Goal: Browse casually

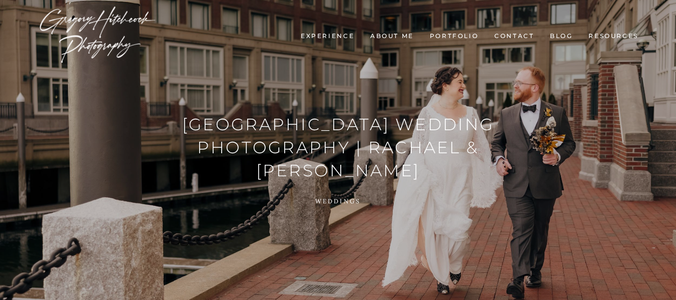
click at [338, 36] on link "Experience" at bounding box center [327, 36] width 65 height 9
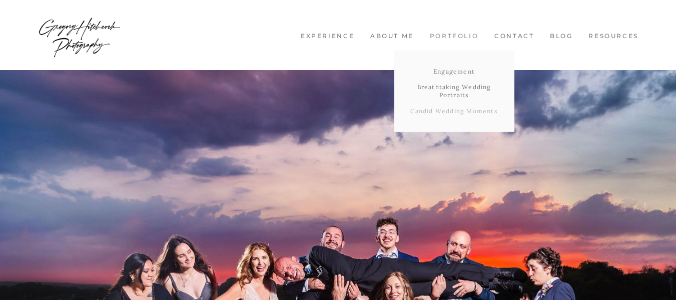
click at [435, 107] on link "Candid Wedding Moments" at bounding box center [454, 111] width 120 height 16
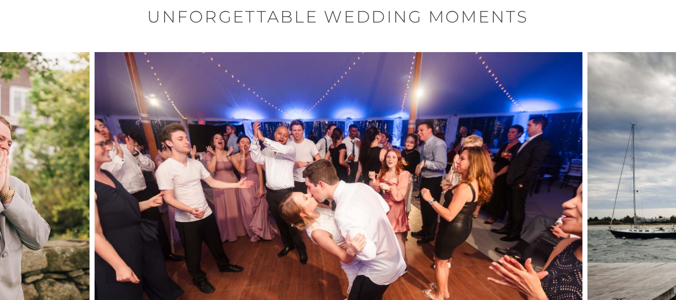
scroll to position [74, 0]
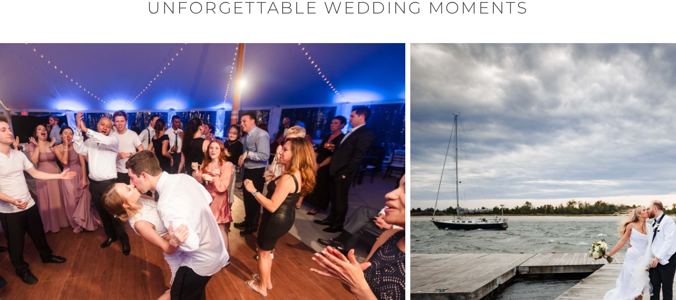
drag, startPoint x: 464, startPoint y: 158, endPoint x: 257, endPoint y: 155, distance: 207.7
click at [257, 155] on img at bounding box center [161, 205] width 488 height 325
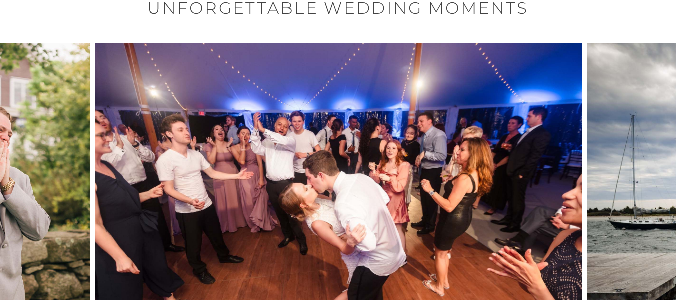
drag, startPoint x: 348, startPoint y: 156, endPoint x: 277, endPoint y: 205, distance: 85.9
drag, startPoint x: 583, startPoint y: 152, endPoint x: 285, endPoint y: 204, distance: 302.2
click at [285, 204] on div at bounding box center [338, 205] width 676 height 325
click at [620, 127] on div at bounding box center [608, 205] width 135 height 325
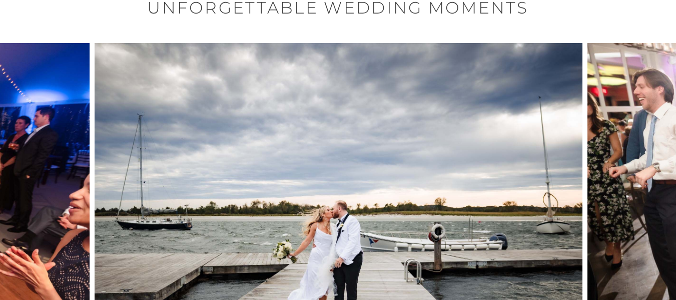
click at [620, 127] on div at bounding box center [608, 205] width 135 height 325
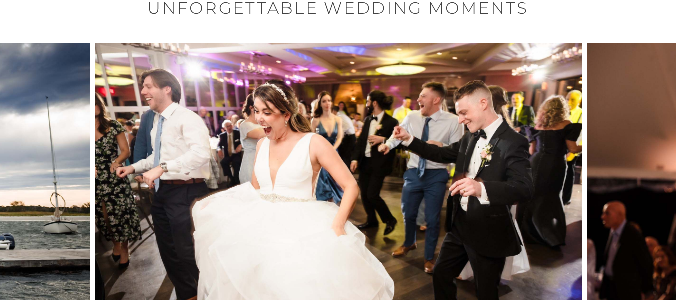
click at [620, 127] on div at bounding box center [608, 205] width 135 height 325
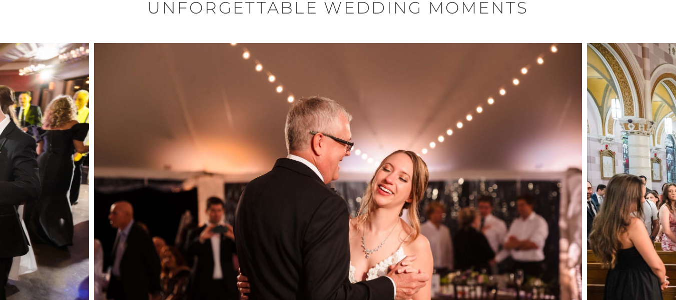
click at [620, 127] on div at bounding box center [608, 205] width 135 height 325
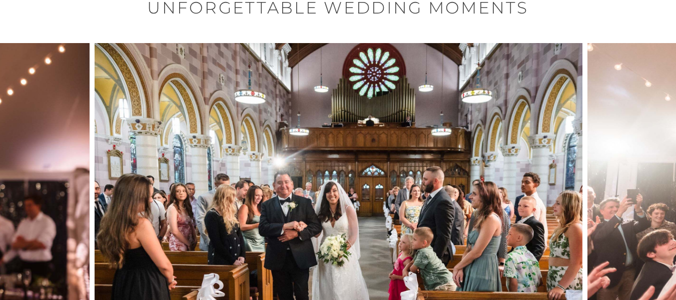
click at [620, 127] on div at bounding box center [608, 205] width 135 height 325
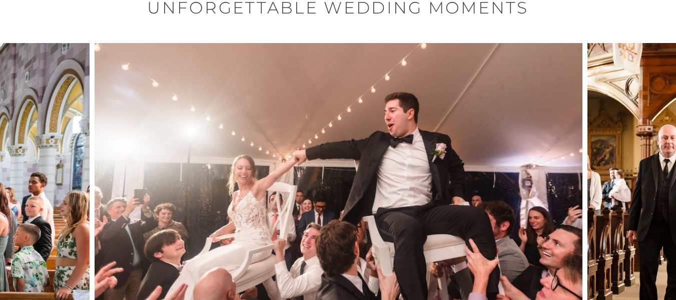
click at [620, 127] on div at bounding box center [608, 205] width 135 height 325
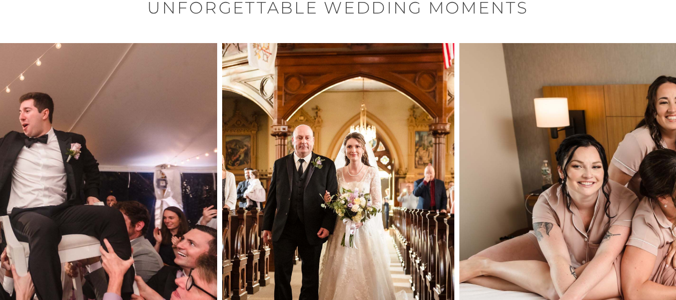
click at [620, 127] on div at bounding box center [608, 205] width 135 height 325
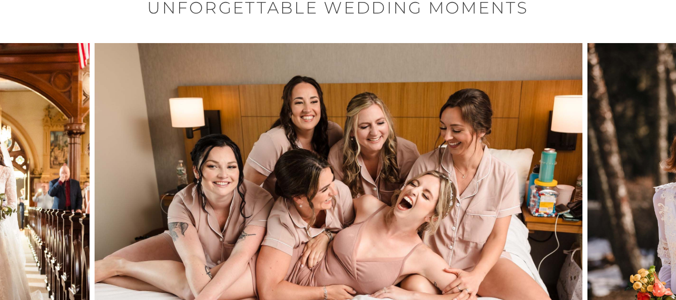
click at [620, 127] on div at bounding box center [608, 205] width 135 height 325
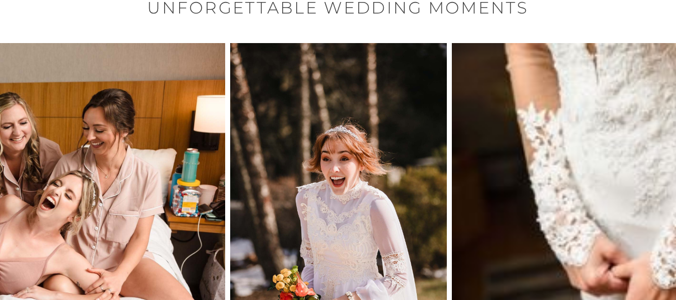
click at [620, 127] on div at bounding box center [608, 205] width 135 height 325
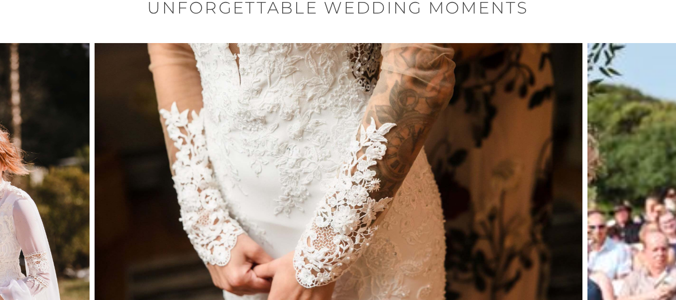
click at [620, 127] on div at bounding box center [608, 205] width 135 height 325
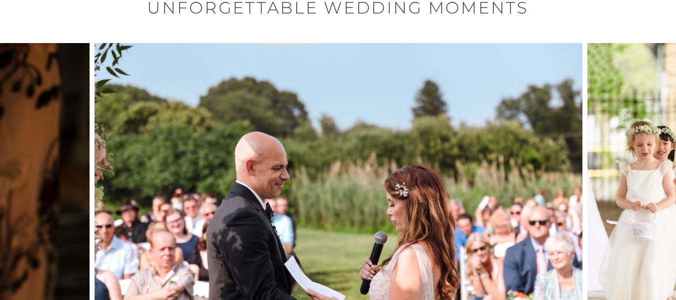
click at [620, 127] on div at bounding box center [608, 205] width 135 height 325
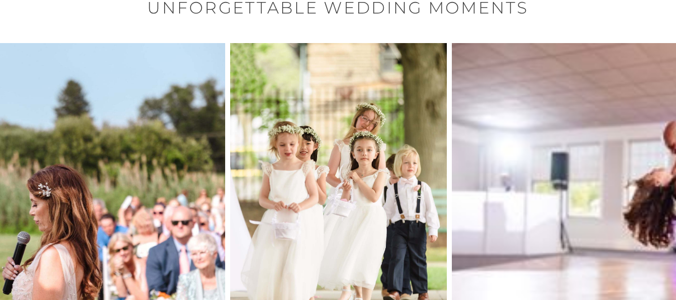
click at [620, 127] on div at bounding box center [608, 205] width 135 height 325
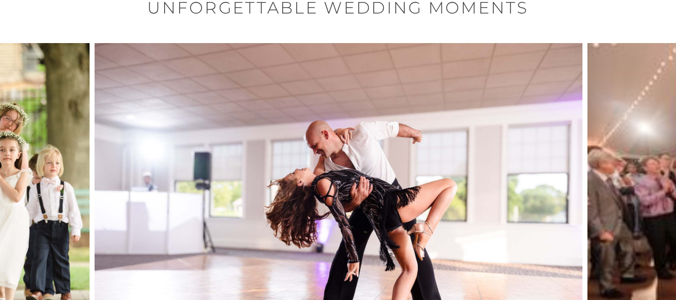
click at [620, 127] on div at bounding box center [608, 205] width 135 height 325
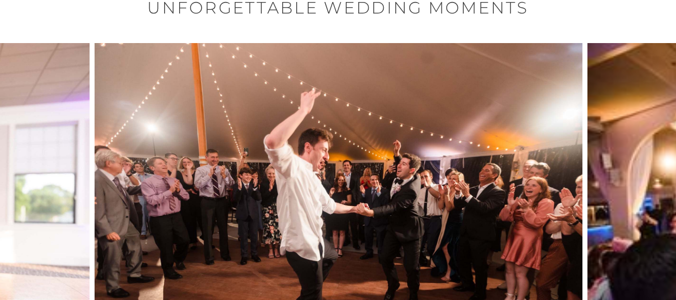
click at [620, 127] on div at bounding box center [608, 205] width 135 height 325
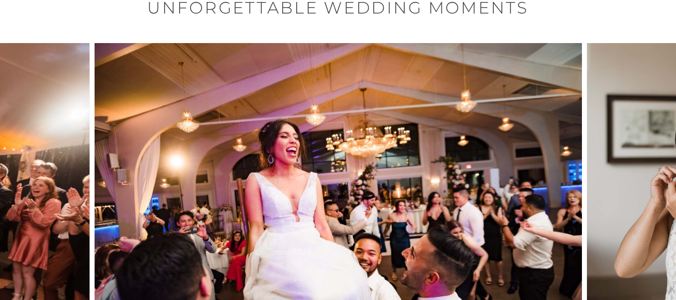
drag, startPoint x: 620, startPoint y: 127, endPoint x: 363, endPoint y: 147, distance: 257.5
click at [363, 147] on div at bounding box center [338, 205] width 676 height 325
click at [650, 145] on div at bounding box center [608, 205] width 135 height 325
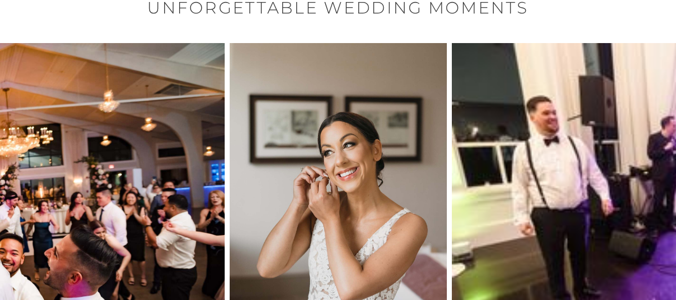
click at [650, 145] on div at bounding box center [608, 205] width 135 height 325
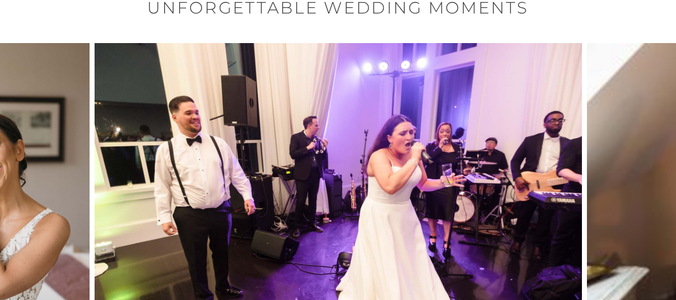
click at [650, 145] on div at bounding box center [608, 205] width 135 height 325
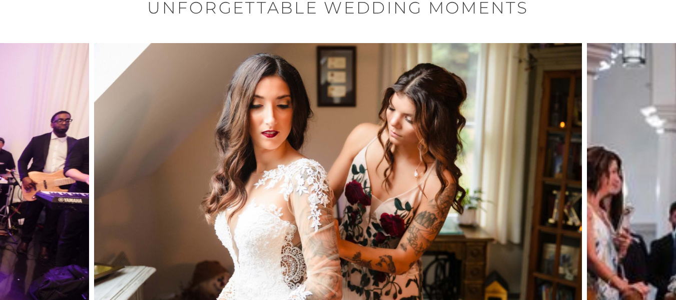
click at [650, 145] on div at bounding box center [608, 205] width 135 height 325
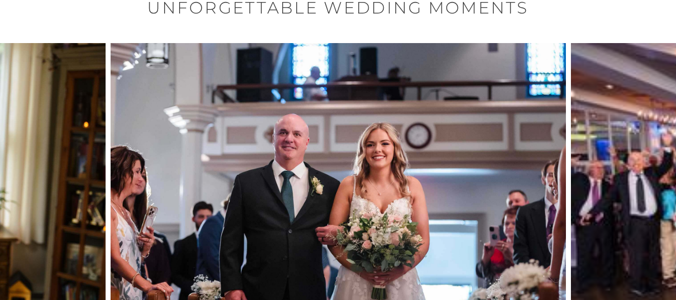
click at [650, 145] on div at bounding box center [608, 205] width 135 height 325
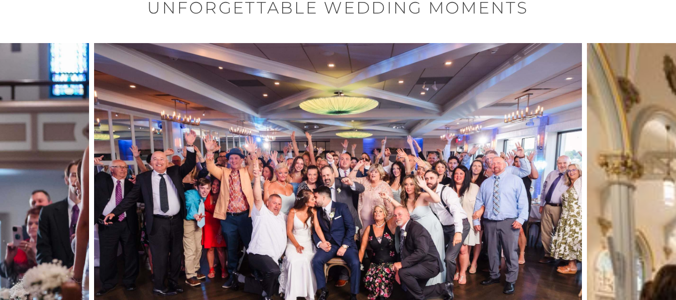
click at [650, 145] on div at bounding box center [608, 205] width 135 height 325
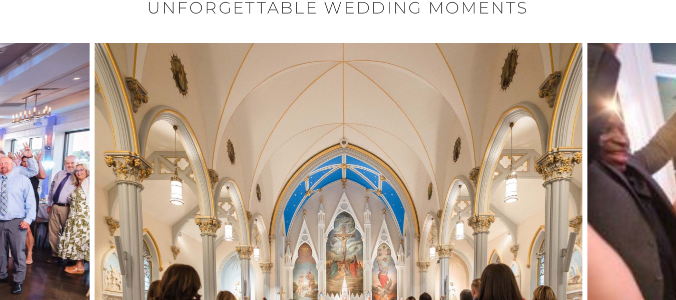
click at [650, 145] on div at bounding box center [608, 205] width 135 height 325
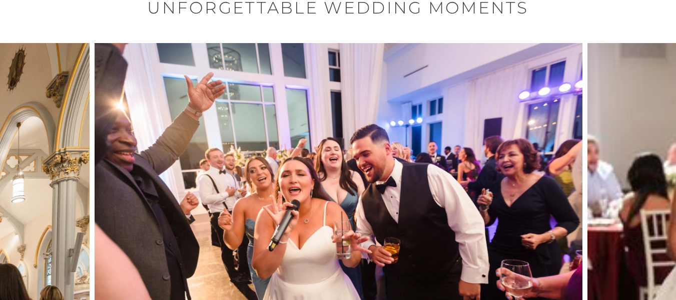
click at [650, 145] on div at bounding box center [608, 205] width 135 height 325
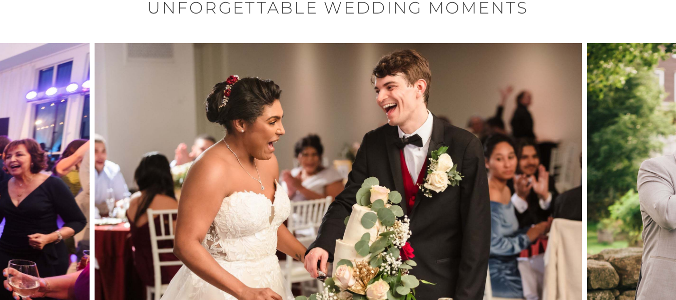
click at [650, 145] on div at bounding box center [608, 205] width 135 height 325
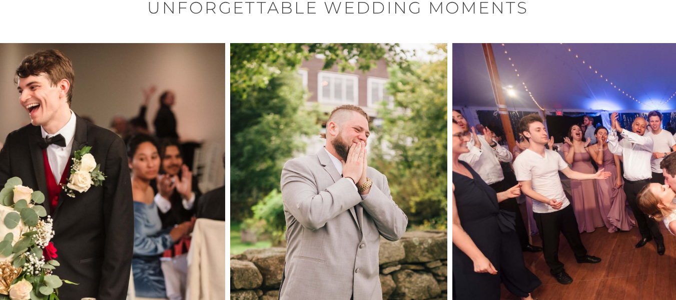
click at [650, 145] on div at bounding box center [608, 205] width 135 height 325
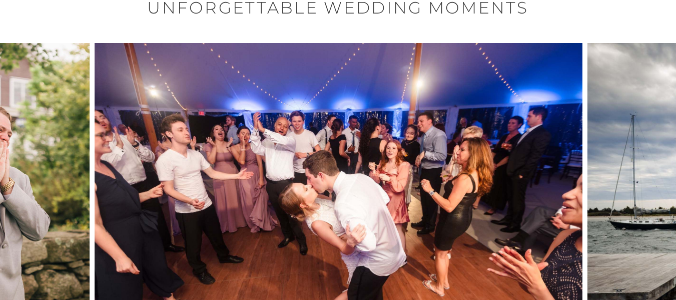
click at [650, 145] on div at bounding box center [608, 205] width 135 height 325
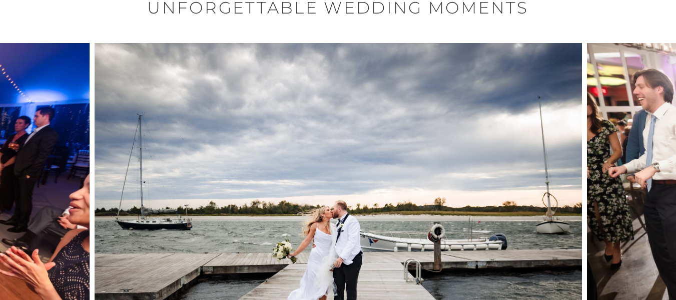
click at [650, 145] on div at bounding box center [608, 205] width 135 height 325
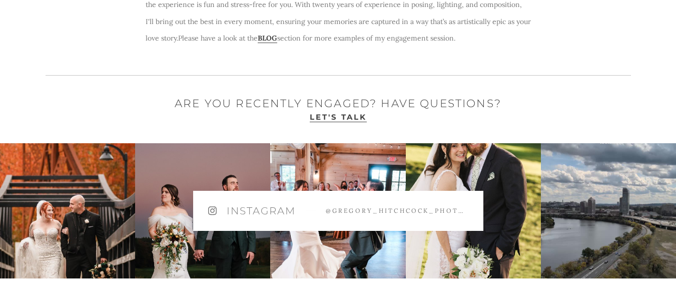
scroll to position [645, 0]
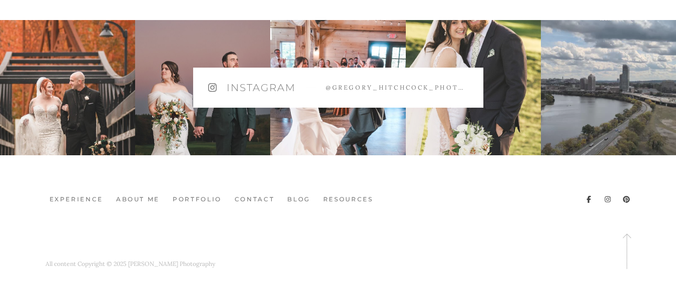
click at [210, 84] on icon at bounding box center [212, 87] width 9 height 9
